Goal: Task Accomplishment & Management: Manage account settings

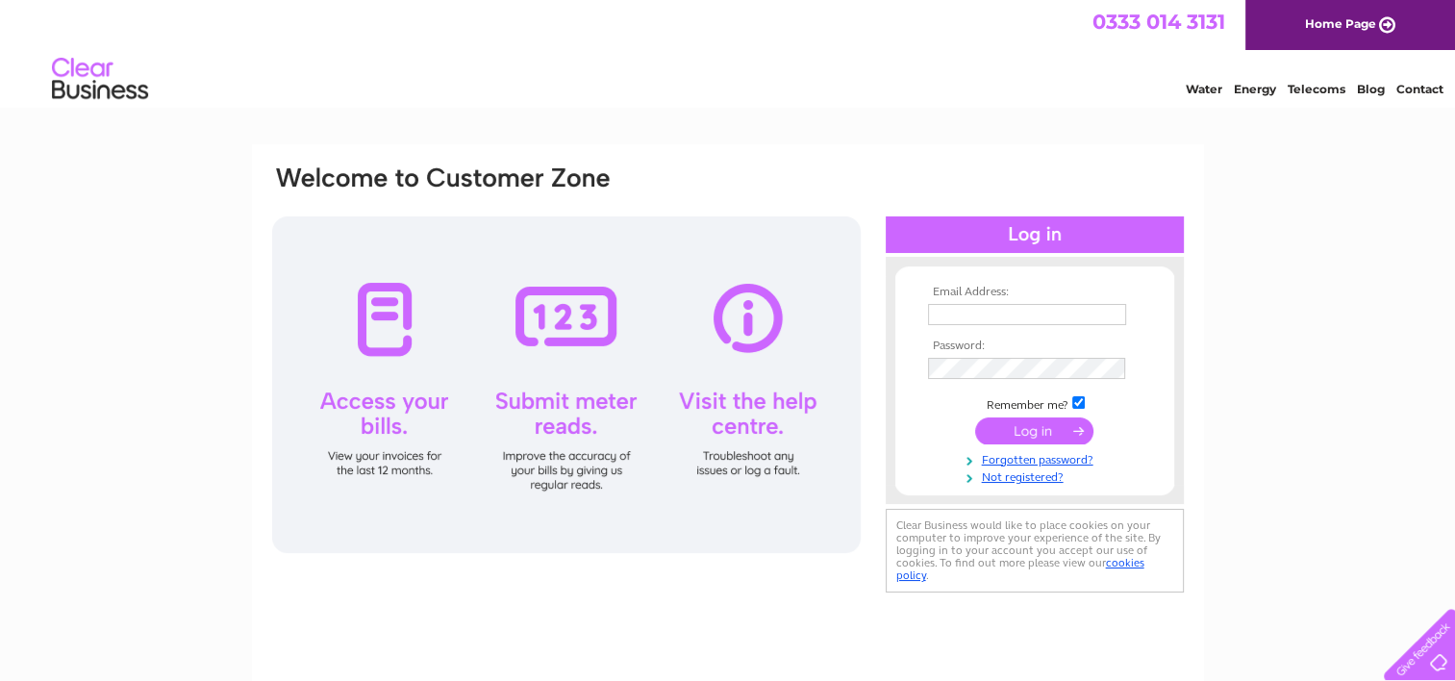
type input "[EMAIL_ADDRESS][DOMAIN_NAME]"
click at [1020, 434] on input "submit" at bounding box center [1034, 430] width 118 height 27
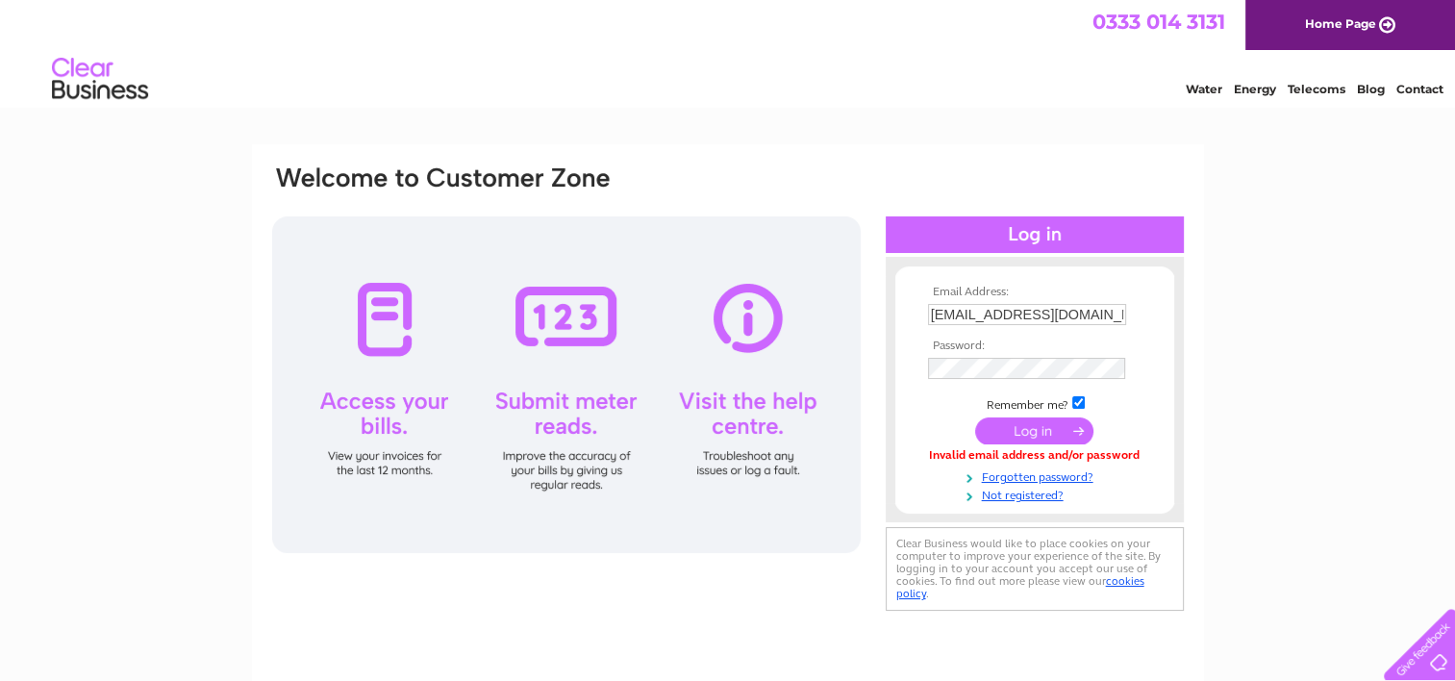
click at [1020, 434] on input "submit" at bounding box center [1034, 430] width 118 height 27
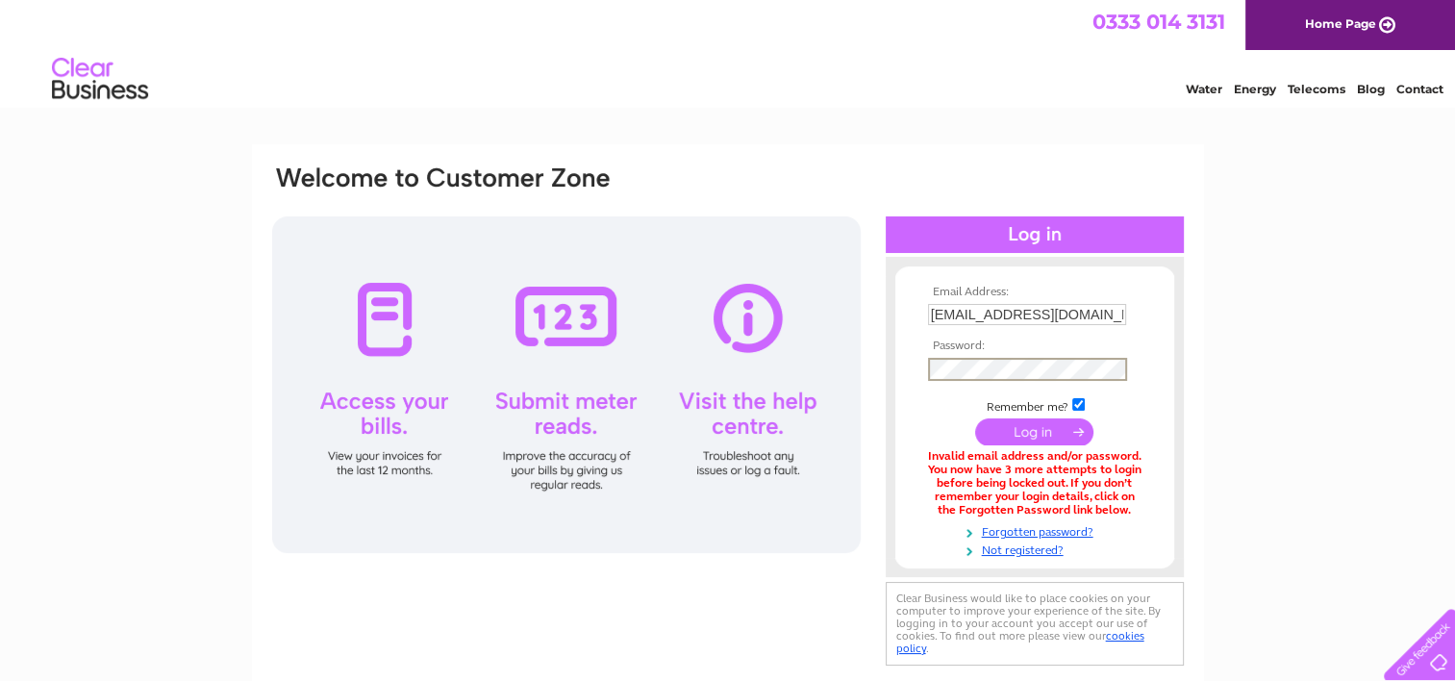
click at [1016, 428] on input "submit" at bounding box center [1034, 431] width 118 height 27
